Goal: Navigation & Orientation: Find specific page/section

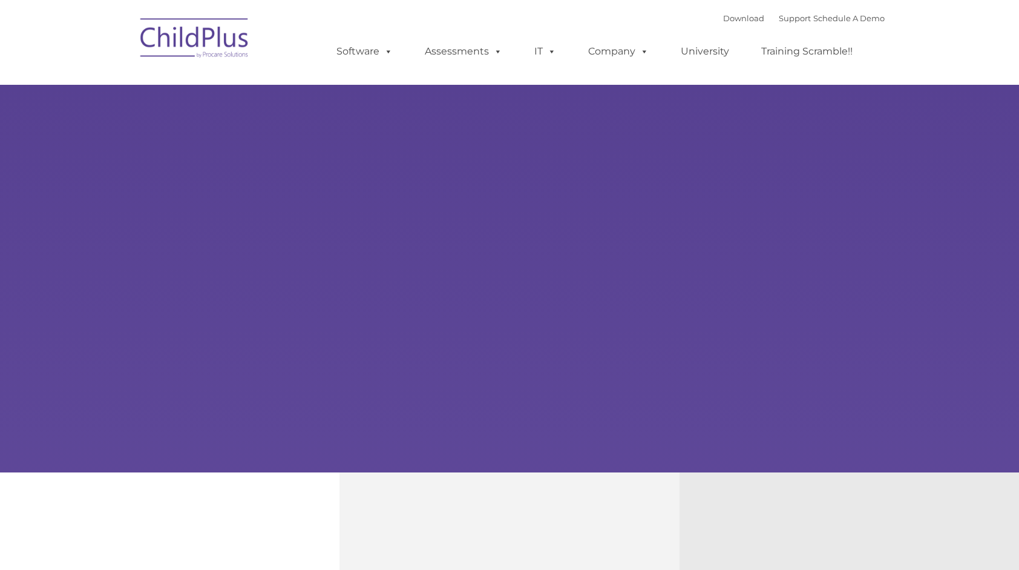
type input ""
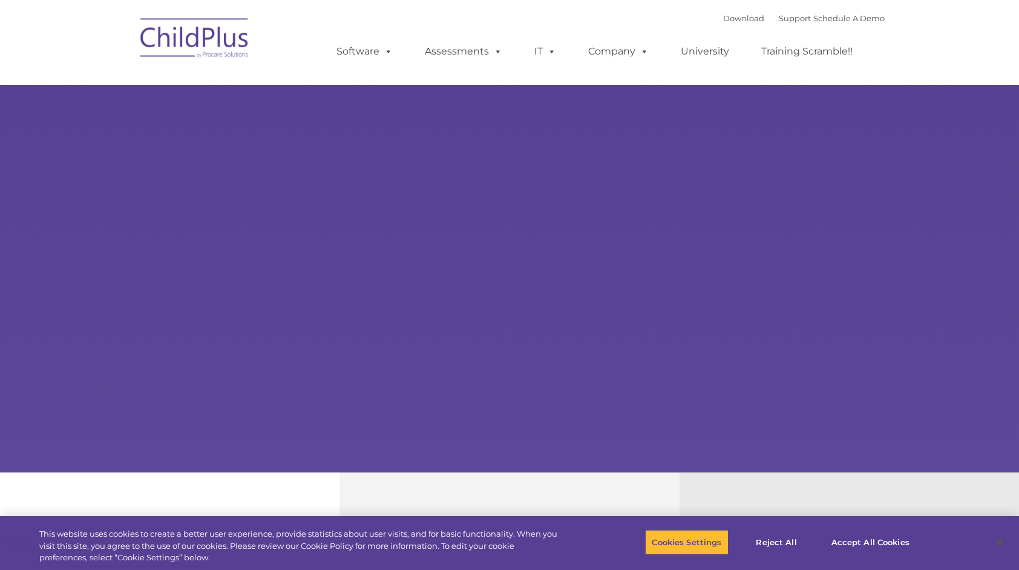
select select "MEDIUM"
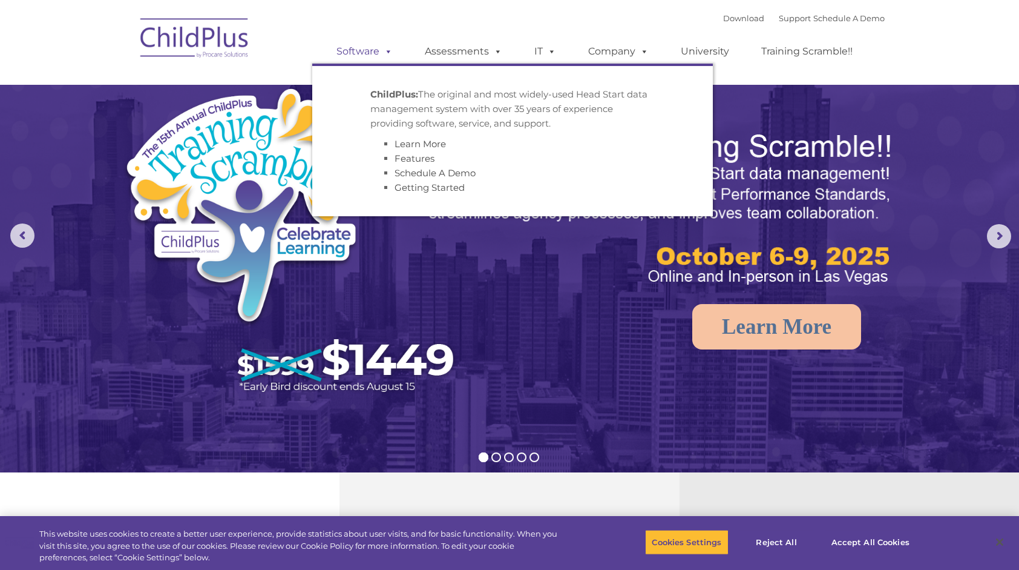
click at [376, 51] on link "Software" at bounding box center [364, 51] width 80 height 24
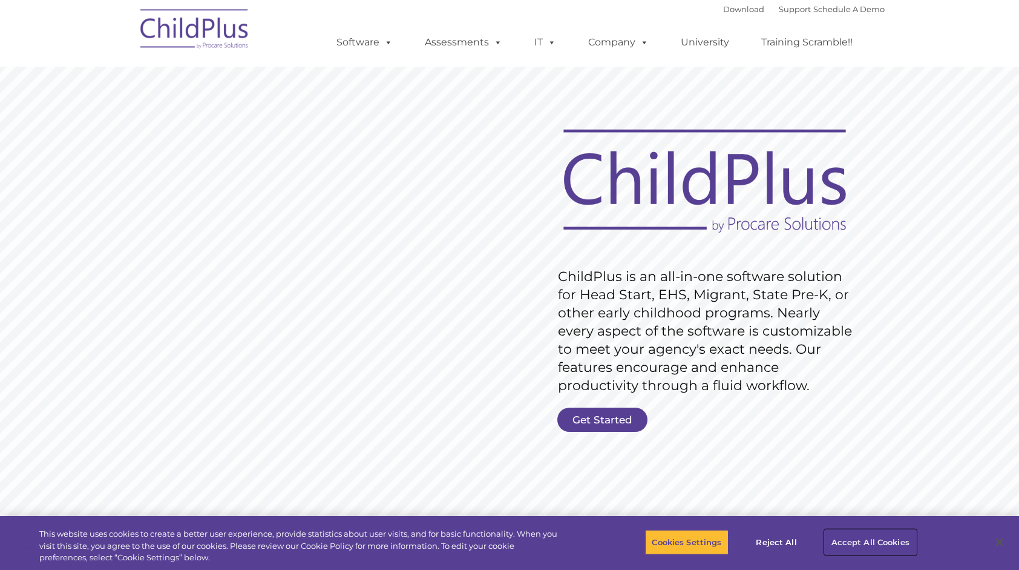
click at [887, 536] on button "Accept All Cookies" at bounding box center [870, 541] width 91 height 25
